Goal: Task Accomplishment & Management: Manage account settings

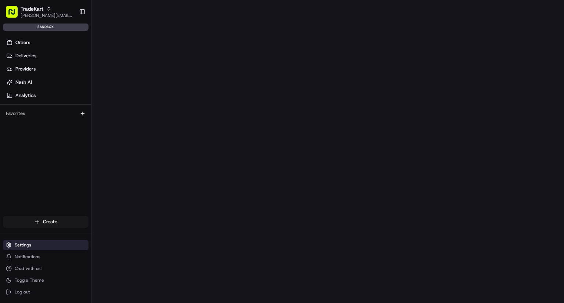
click at [28, 245] on span "Settings" at bounding box center [23, 245] width 17 height 6
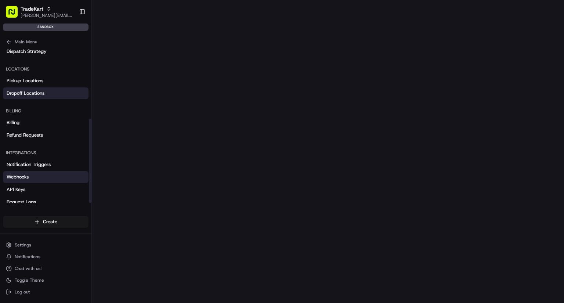
scroll to position [132, 0]
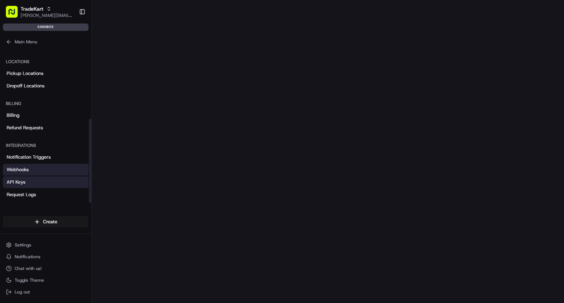
click at [18, 182] on span "API Keys" at bounding box center [16, 182] width 19 height 7
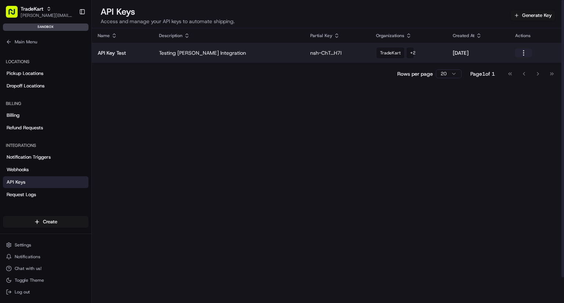
click at [518, 53] on button "button" at bounding box center [523, 52] width 17 height 9
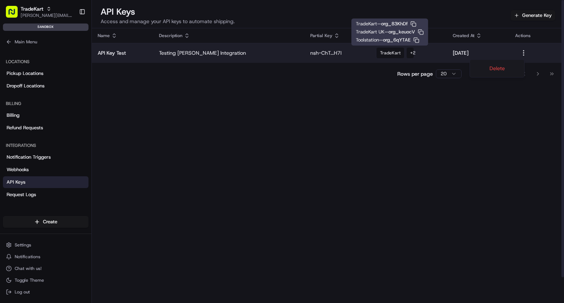
click at [338, 60] on td "nsh-ChT...H7I" at bounding box center [337, 53] width 66 height 20
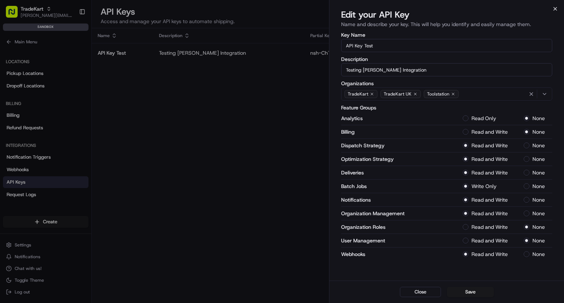
click at [553, 9] on icon "button" at bounding box center [555, 9] width 6 height 6
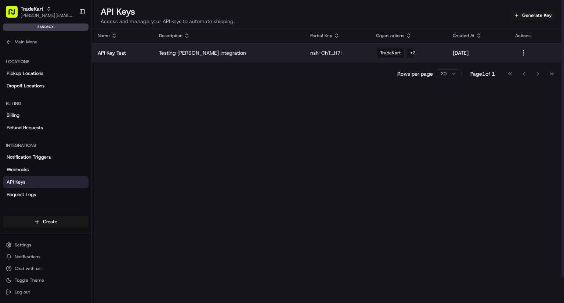
click at [310, 54] on p "nsh-ChT...H7I" at bounding box center [337, 52] width 54 height 7
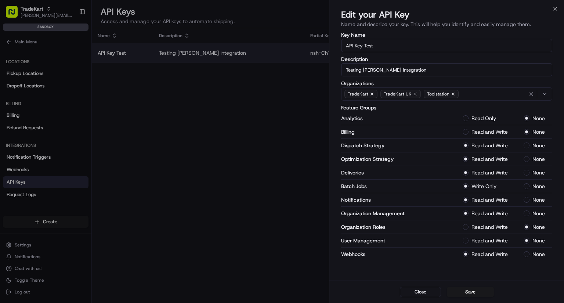
click at [305, 54] on div at bounding box center [282, 151] width 564 height 303
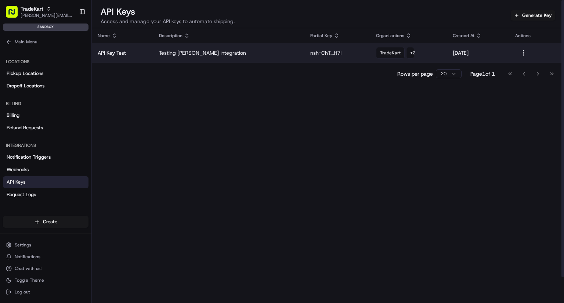
click at [260, 54] on p "Testing [PERSON_NAME] Integration" at bounding box center [228, 52] width 139 height 7
